Goal: Information Seeking & Learning: Learn about a topic

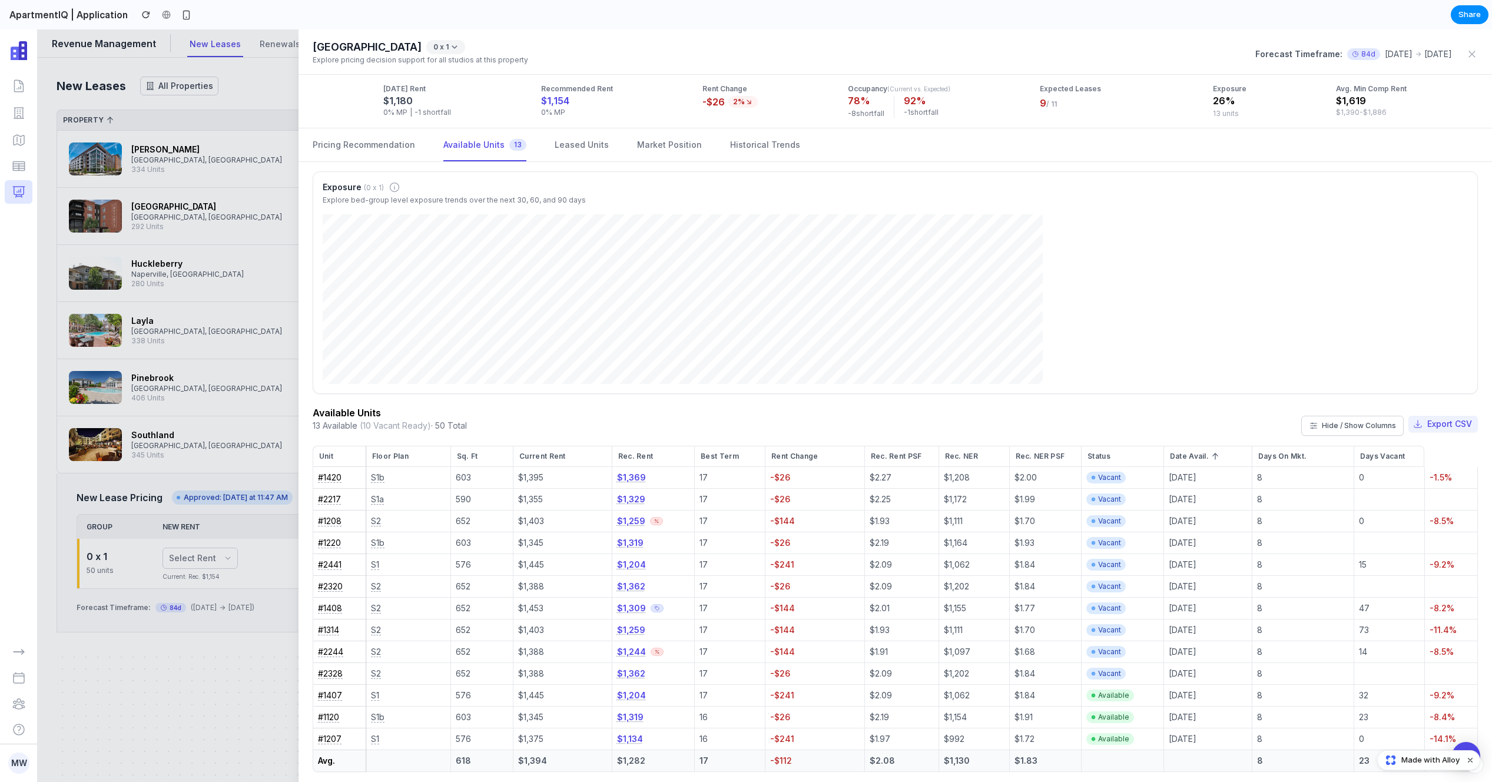
click at [236, 160] on div at bounding box center [746, 405] width 1492 height 753
click at [1471, 48] on icon "button" at bounding box center [1472, 54] width 12 height 12
click at [230, 271] on div at bounding box center [746, 405] width 1492 height 753
click at [655, 430] on div "Available Units 13 Available (10 Vacant Ready) · 50 Total Hide / Show Columns E…" at bounding box center [895, 426] width 1165 height 40
click at [536, 764] on td "$1,394" at bounding box center [562, 761] width 98 height 22
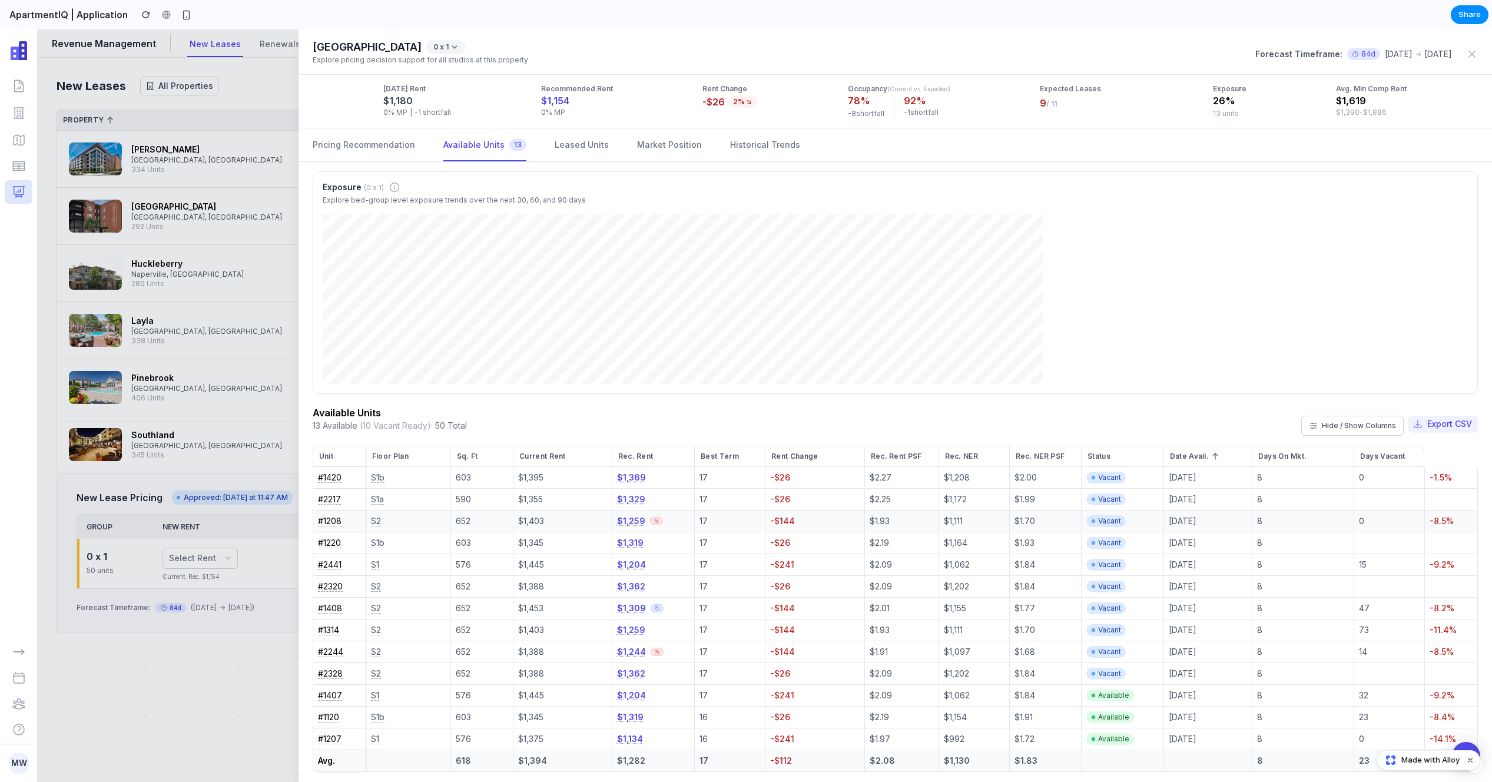
click at [624, 522] on button "$1,259" at bounding box center [631, 521] width 28 height 12
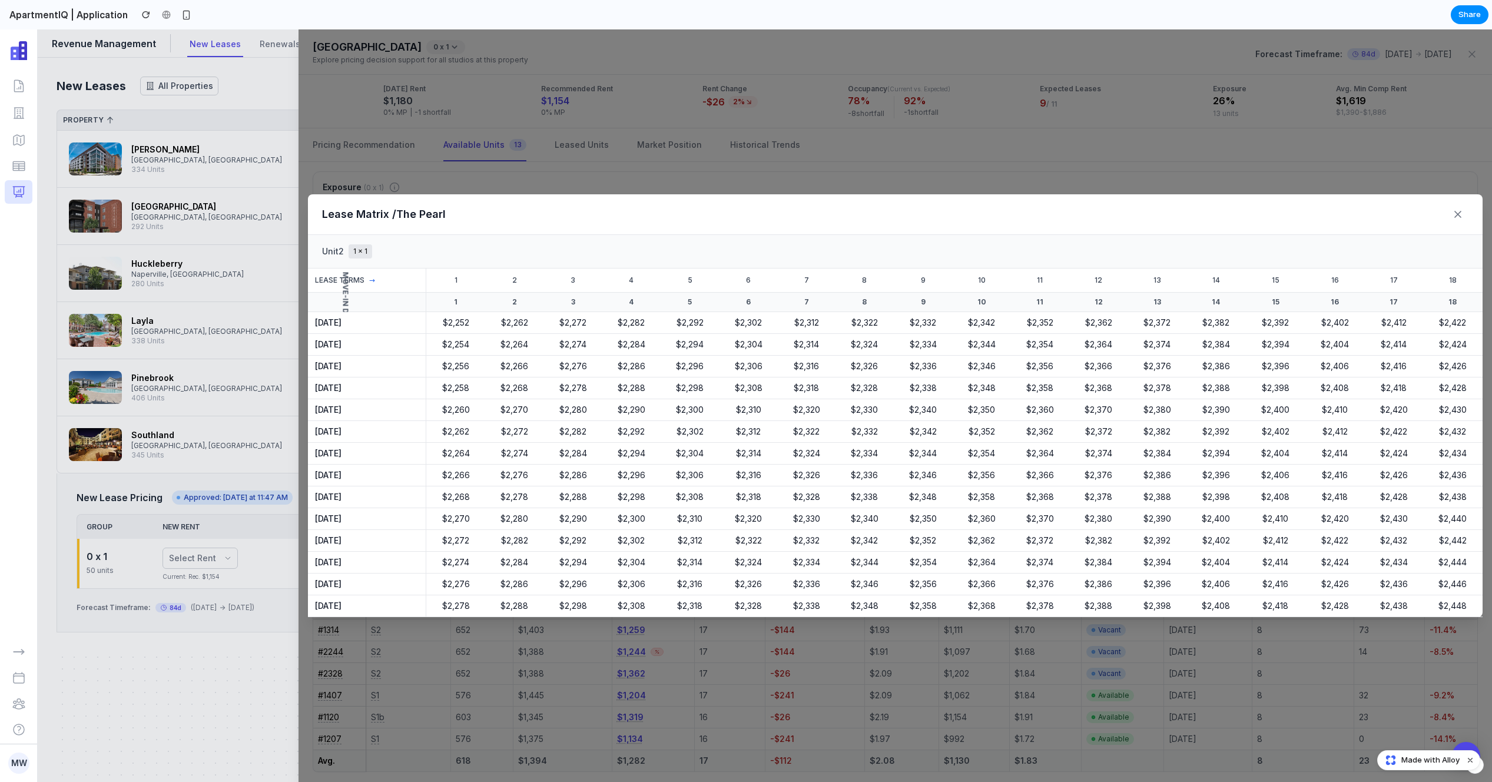
click at [495, 260] on div "Unit 2 1 x 1" at bounding box center [895, 252] width 1175 height 34
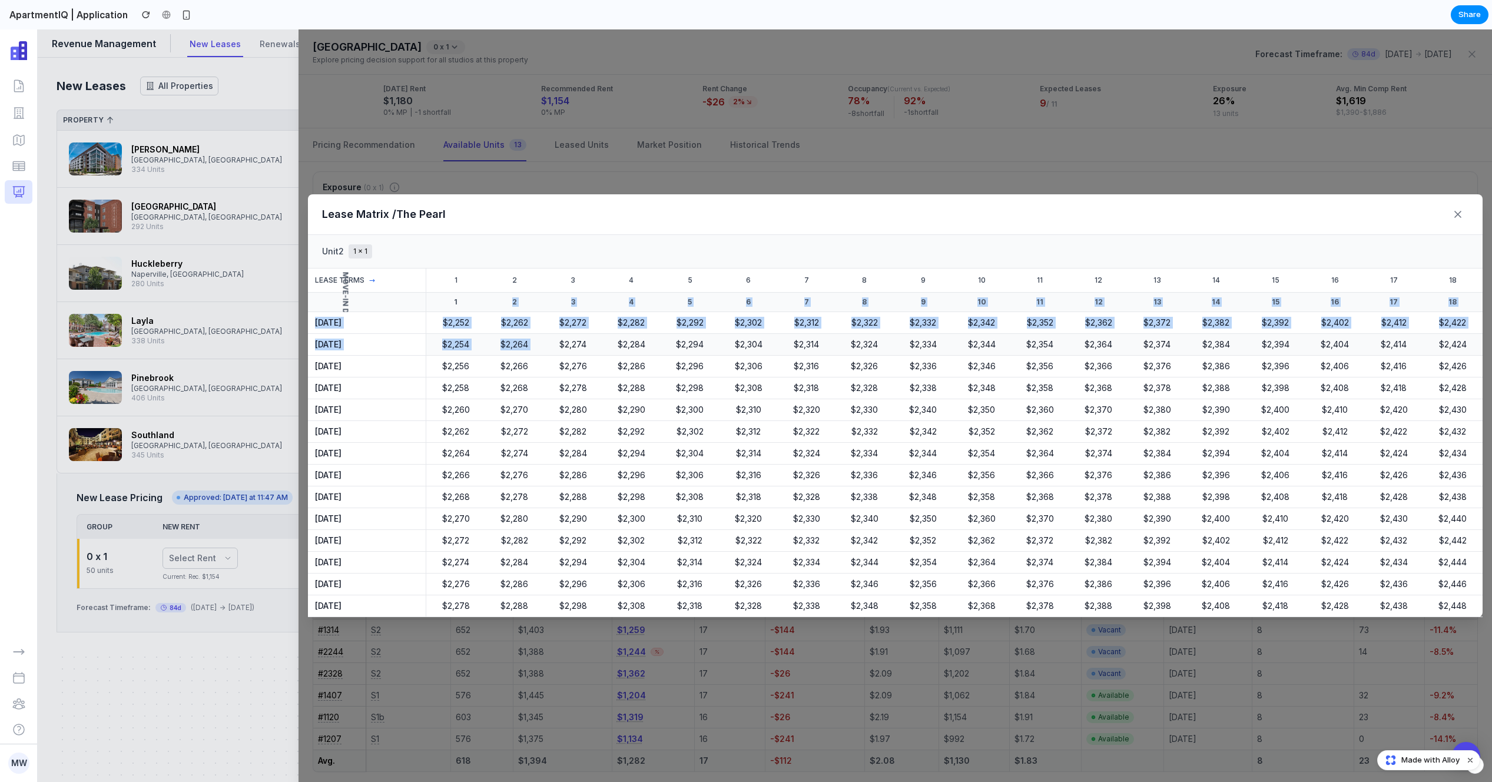
drag, startPoint x: 547, startPoint y: 336, endPoint x: 557, endPoint y: 340, distance: 11.6
click at [557, 340] on table "Lease Terms → 1 2 3 4 5 6 7 8 9 10 11 12 13 14 15 16 17 18 MOVE-IN DATES 1 2 3 …" at bounding box center [895, 443] width 1175 height 349
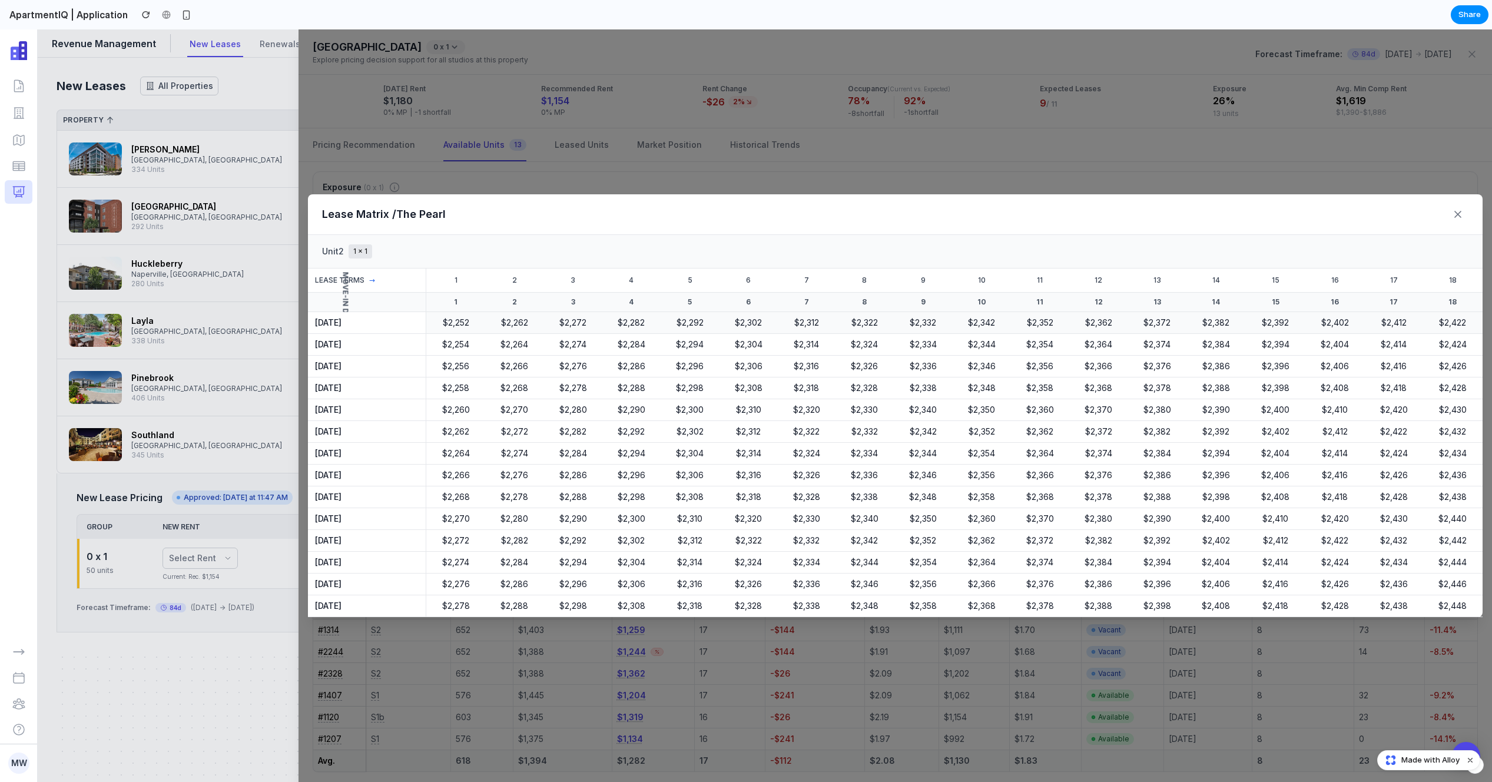
click at [528, 313] on td "$ 2,262" at bounding box center [514, 323] width 58 height 22
click at [516, 348] on td "$ 2,264" at bounding box center [514, 345] width 58 height 22
click at [509, 380] on td "$ 2,268" at bounding box center [514, 389] width 58 height 22
click at [507, 413] on td "$ 2,270" at bounding box center [514, 410] width 58 height 22
click at [506, 448] on td "$ 2,274" at bounding box center [514, 454] width 58 height 22
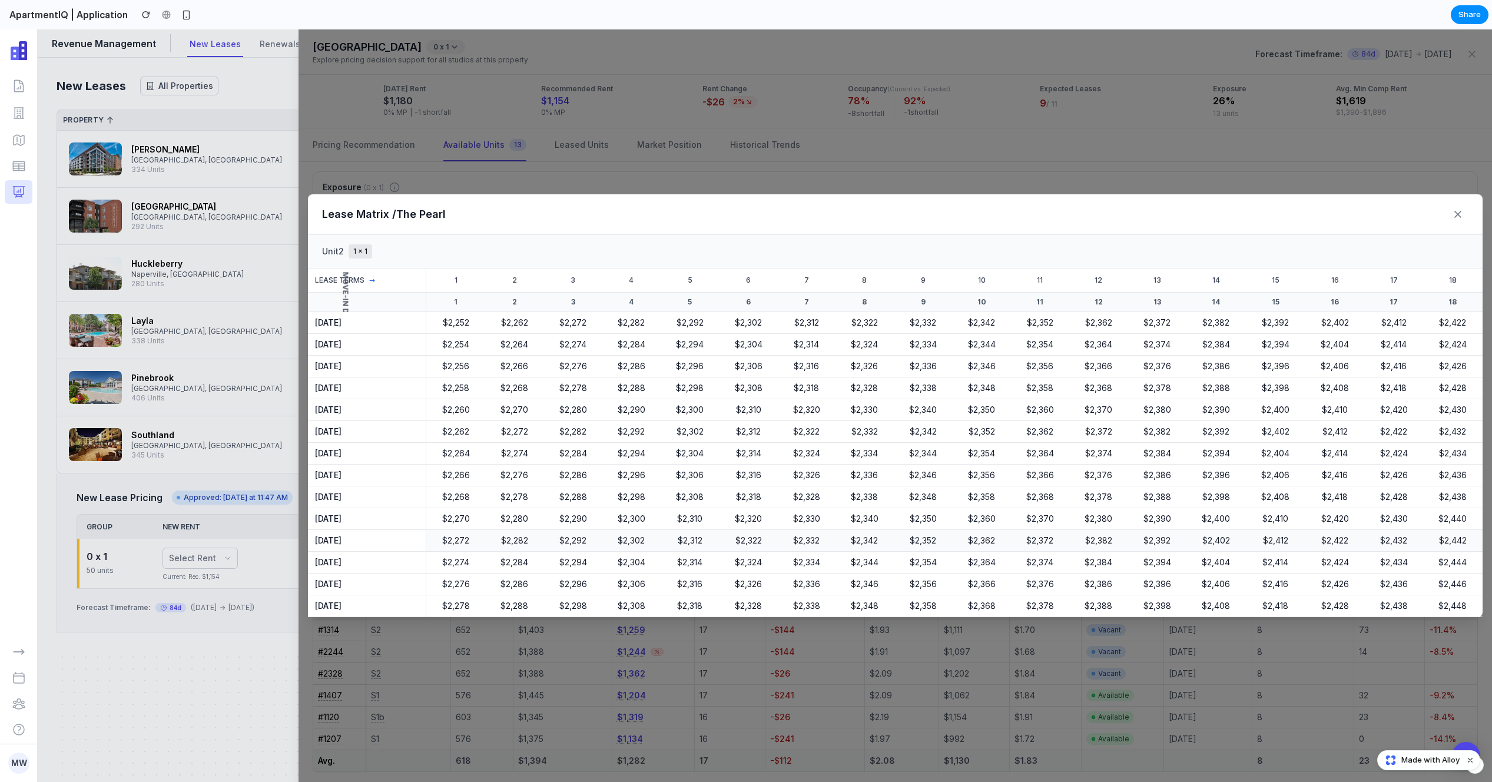
click at [489, 535] on td "$ 2,282" at bounding box center [514, 541] width 58 height 22
click at [482, 591] on td "$ 2,276" at bounding box center [455, 585] width 59 height 22
click at [508, 317] on td "$ 2,262" at bounding box center [514, 323] width 58 height 22
click at [484, 171] on div "Lease Matrix / The Pearl Unit 2 1 x 1 Lease Terms → 1 2 3 4 5 6 7 8 9 10 11 12 …" at bounding box center [896, 405] width 1194 height 753
click at [542, 178] on div "Lease Matrix / The Pearl Unit 2 1 x 1 Lease Terms → 1 2 3 4 5 6 7 8 9 10 11 12 …" at bounding box center [896, 405] width 1194 height 753
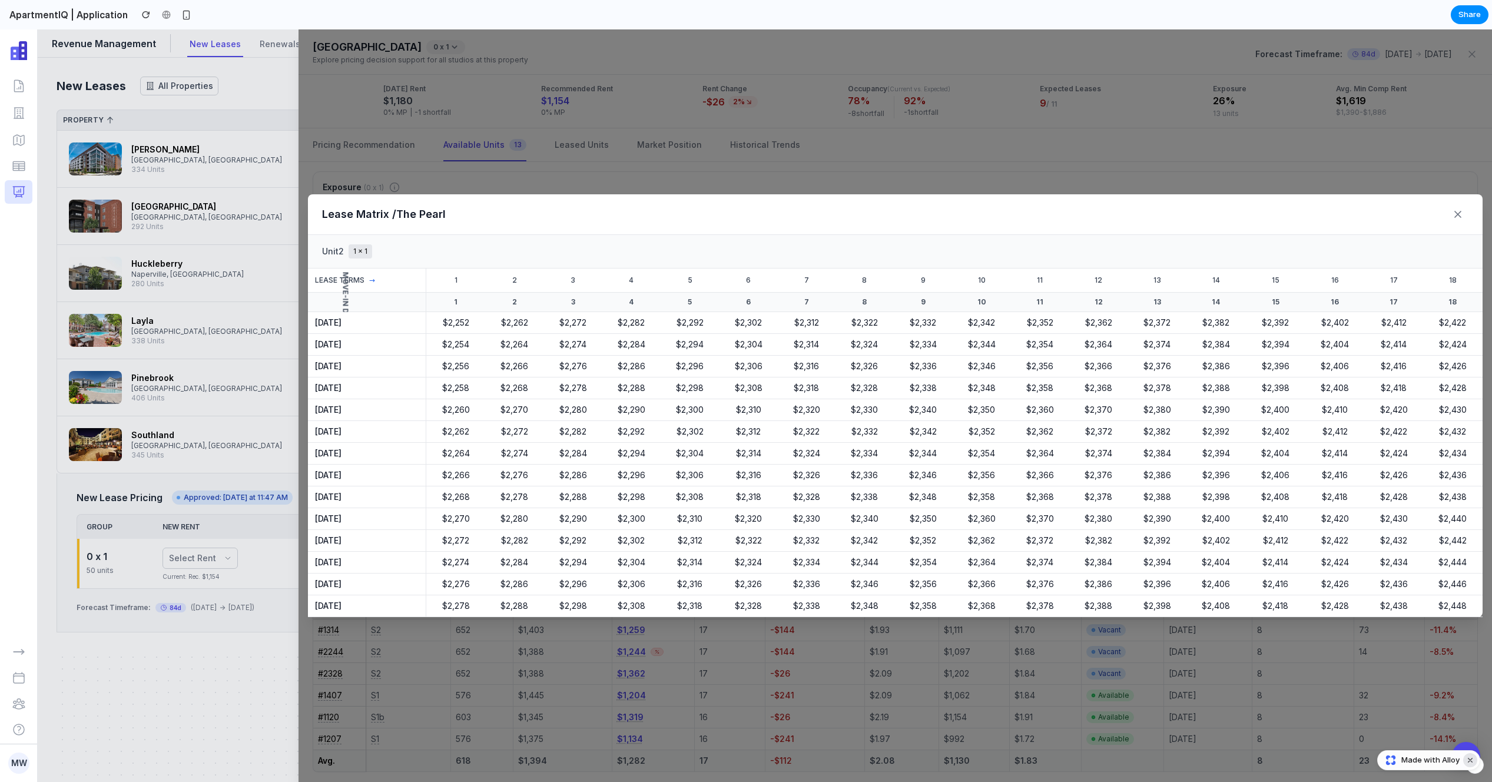
click at [1465, 749] on div at bounding box center [1466, 756] width 31 height 31
click at [1465, 750] on img at bounding box center [1466, 756] width 15 height 15
click at [1463, 210] on icon at bounding box center [1458, 214] width 12 height 12
